Goal: Information Seeking & Learning: Learn about a topic

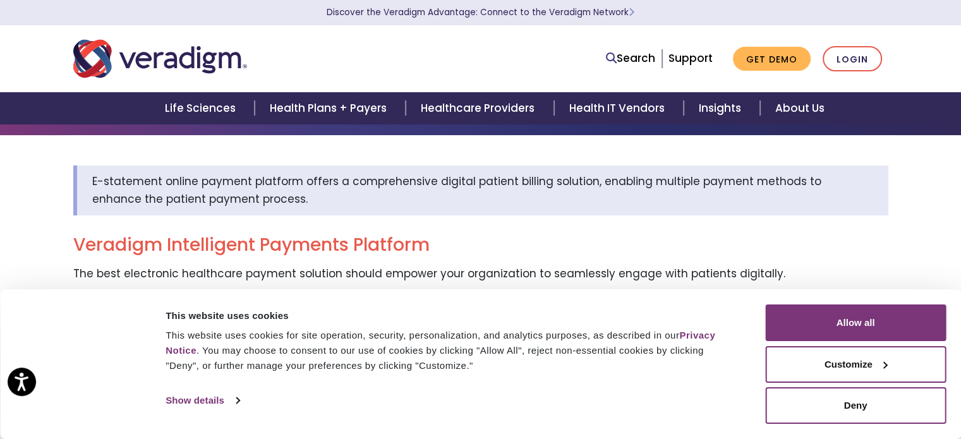
scroll to position [126, 0]
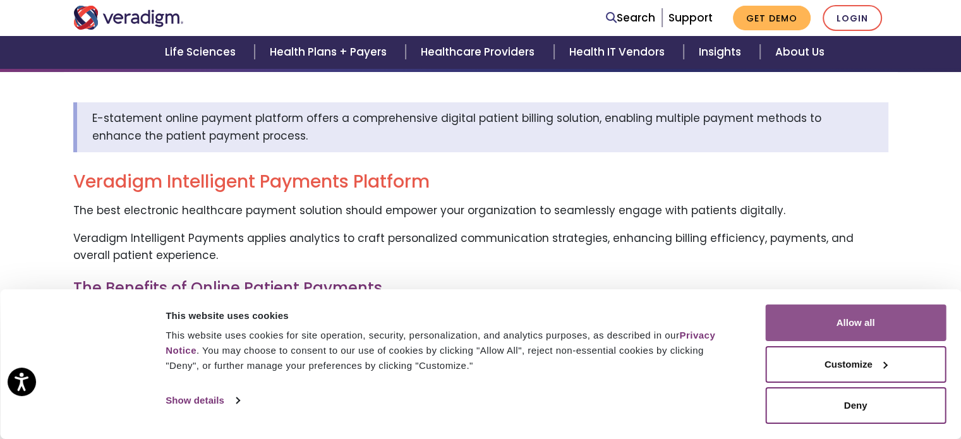
click at [827, 315] on button "Allow all" at bounding box center [855, 323] width 181 height 37
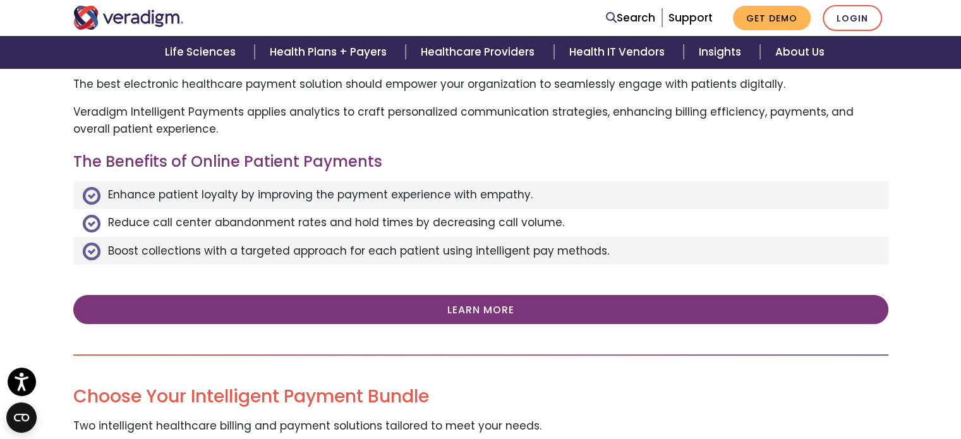
scroll to position [0, 0]
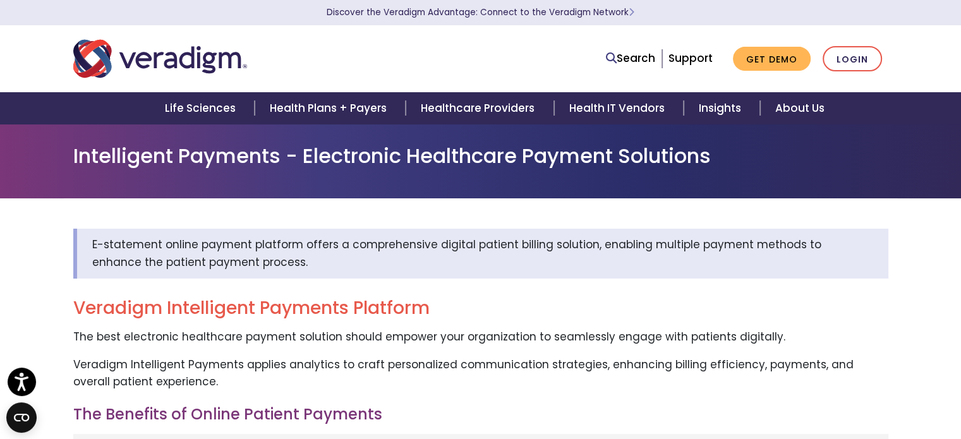
click at [710, 193] on div "Intelligent Payments - Electronic Healthcare Payment Solutions" at bounding box center [480, 161] width 961 height 75
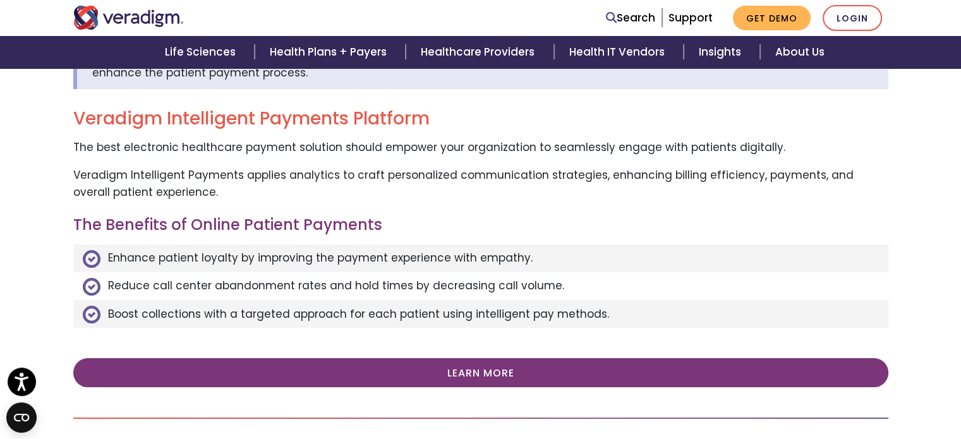
scroll to position [253, 0]
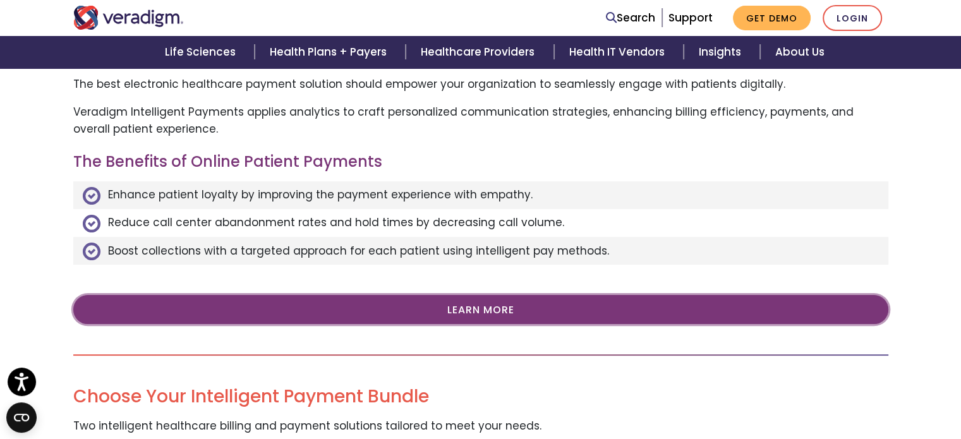
click at [509, 310] on link "Learn More" at bounding box center [480, 309] width 815 height 29
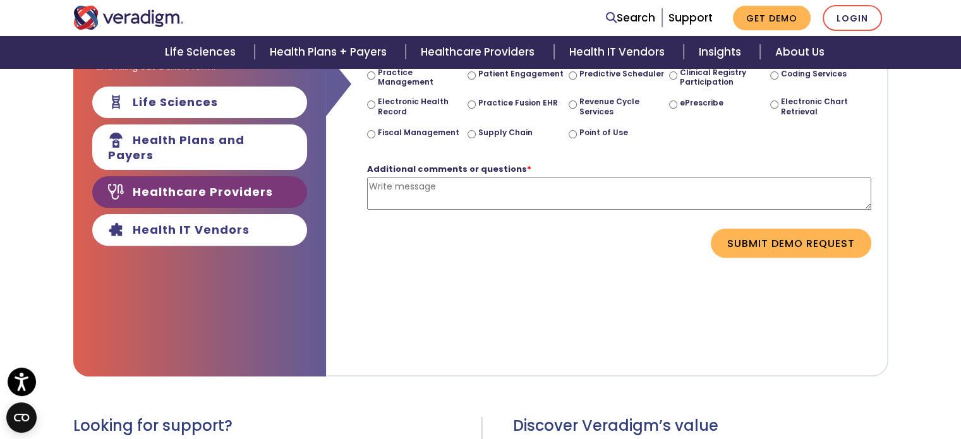
scroll to position [104, 0]
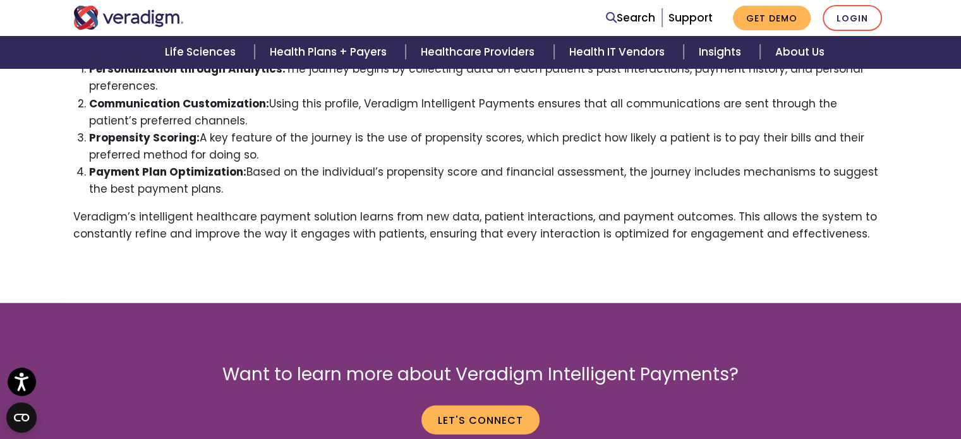
scroll to position [3287, 0]
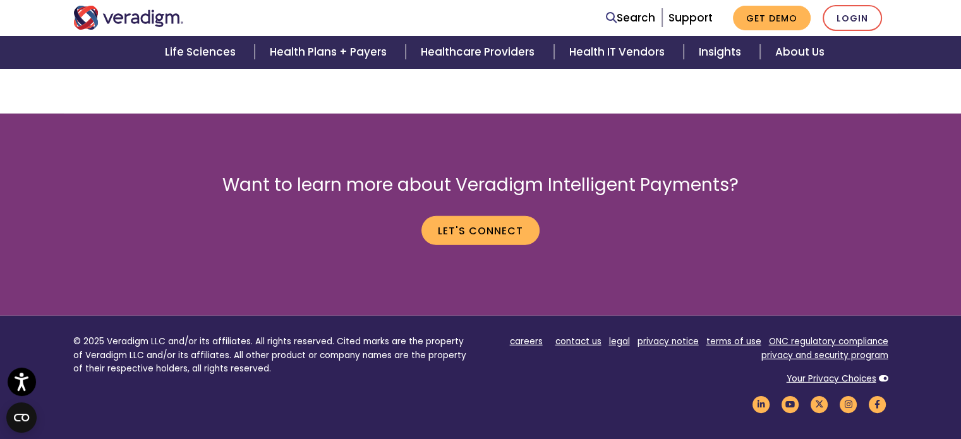
click at [509, 277] on div "Want to learn more about Veradigm Intelligent Payments? Let's Connect" at bounding box center [481, 215] width 834 height 142
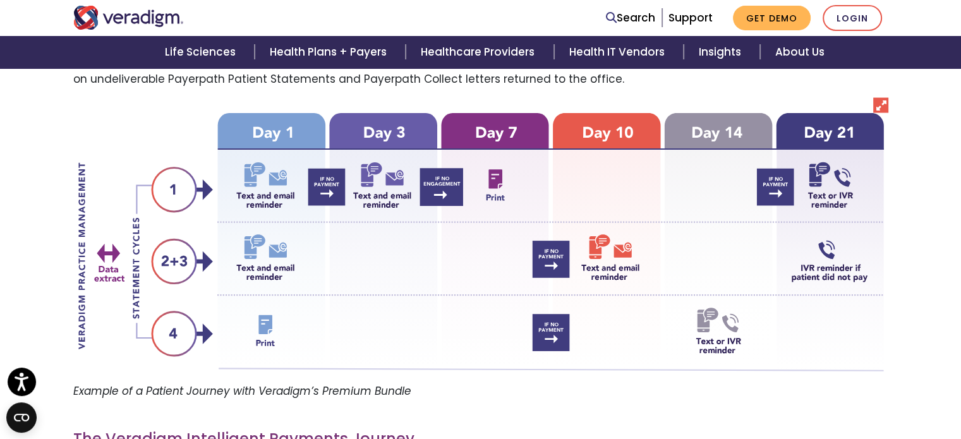
scroll to position [2402, 0]
